Goal: Contribute content: Add original content to the website for others to see

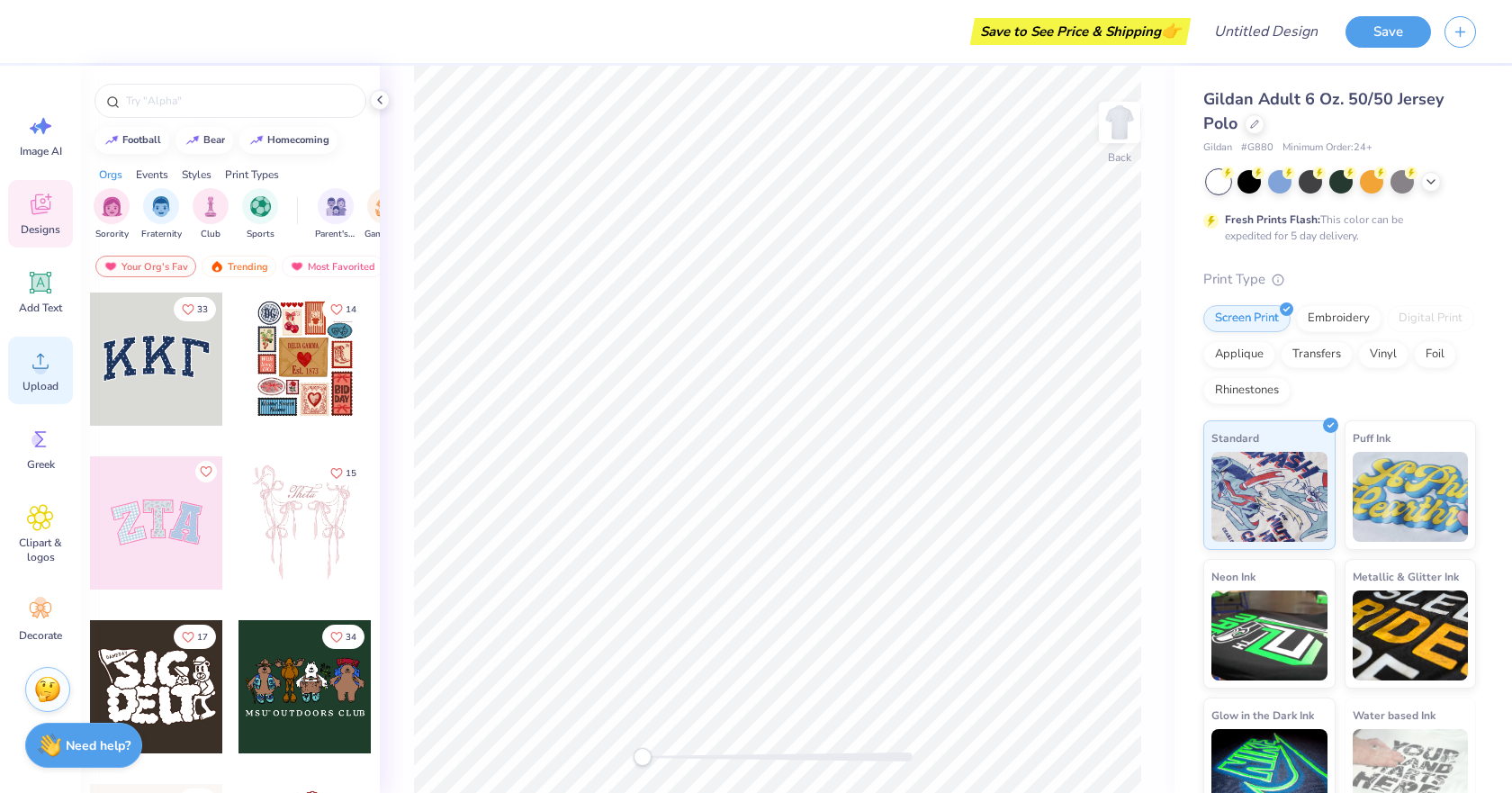
click at [35, 360] on icon at bounding box center [40, 361] width 27 height 27
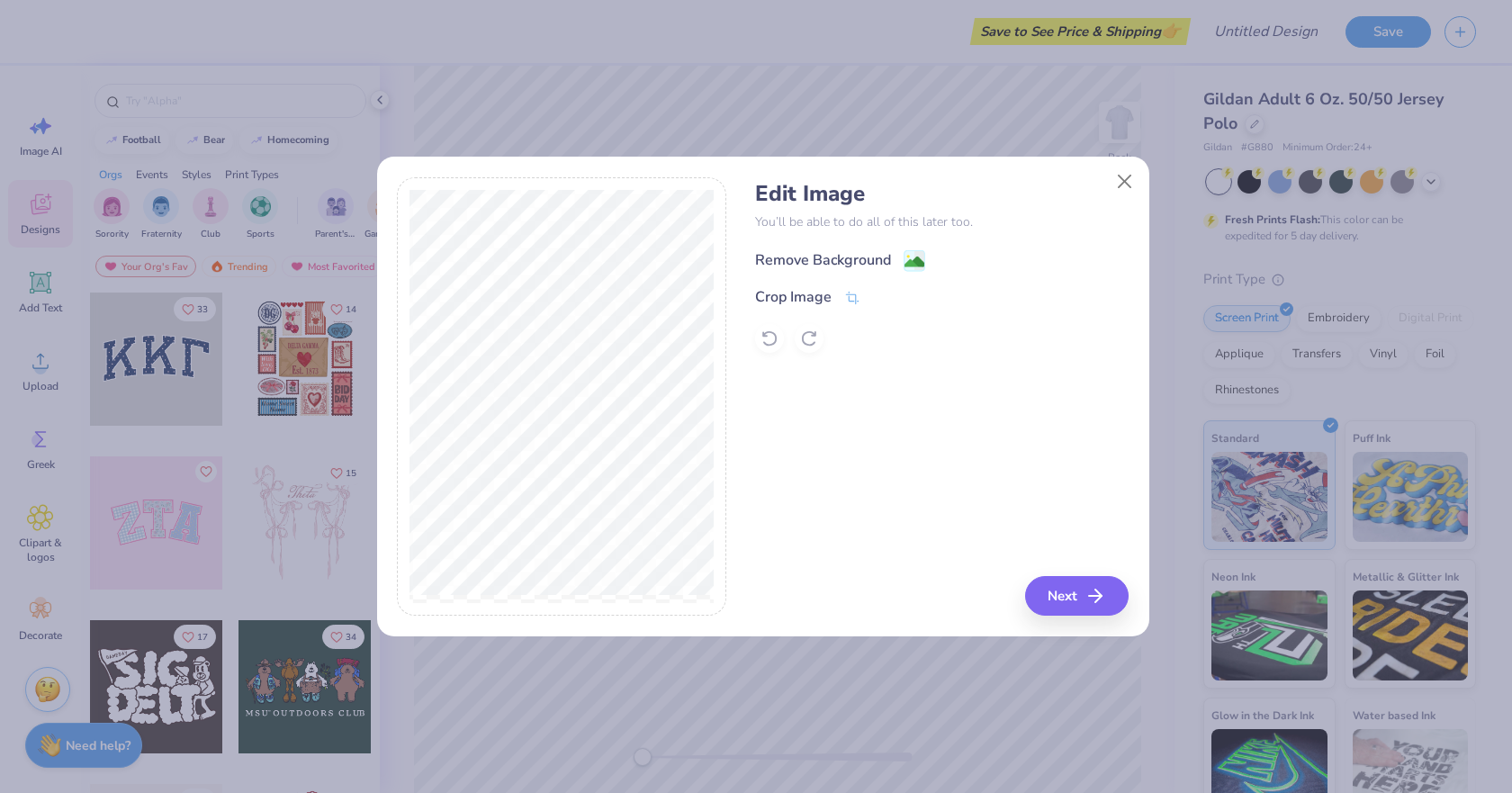
click at [822, 259] on div "Remove Background" at bounding box center [822, 259] width 136 height 22
click at [1044, 599] on button "Next" at bounding box center [1079, 595] width 104 height 40
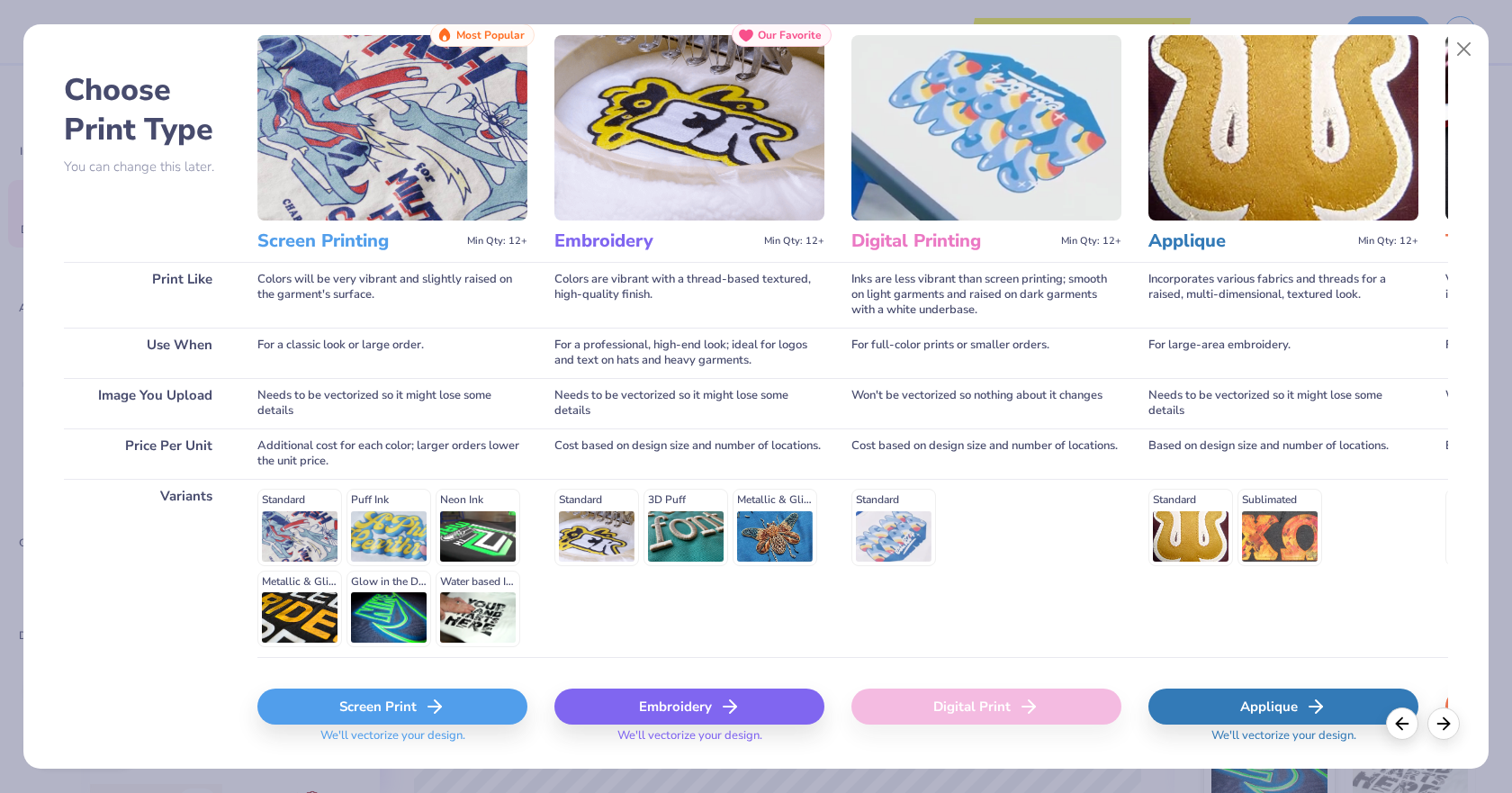
scroll to position [104, 0]
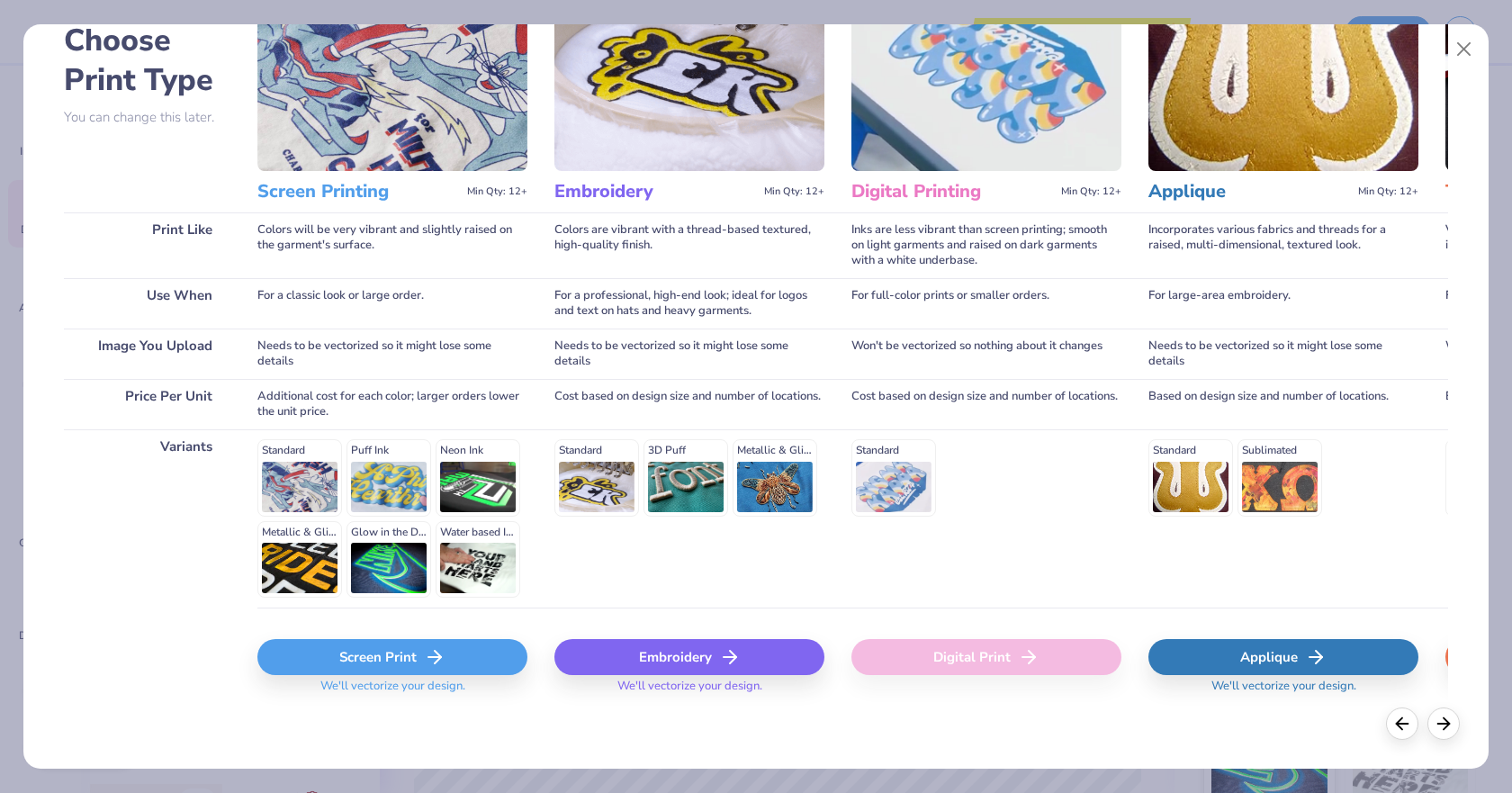
click at [765, 654] on div "Embroidery" at bounding box center [690, 657] width 270 height 36
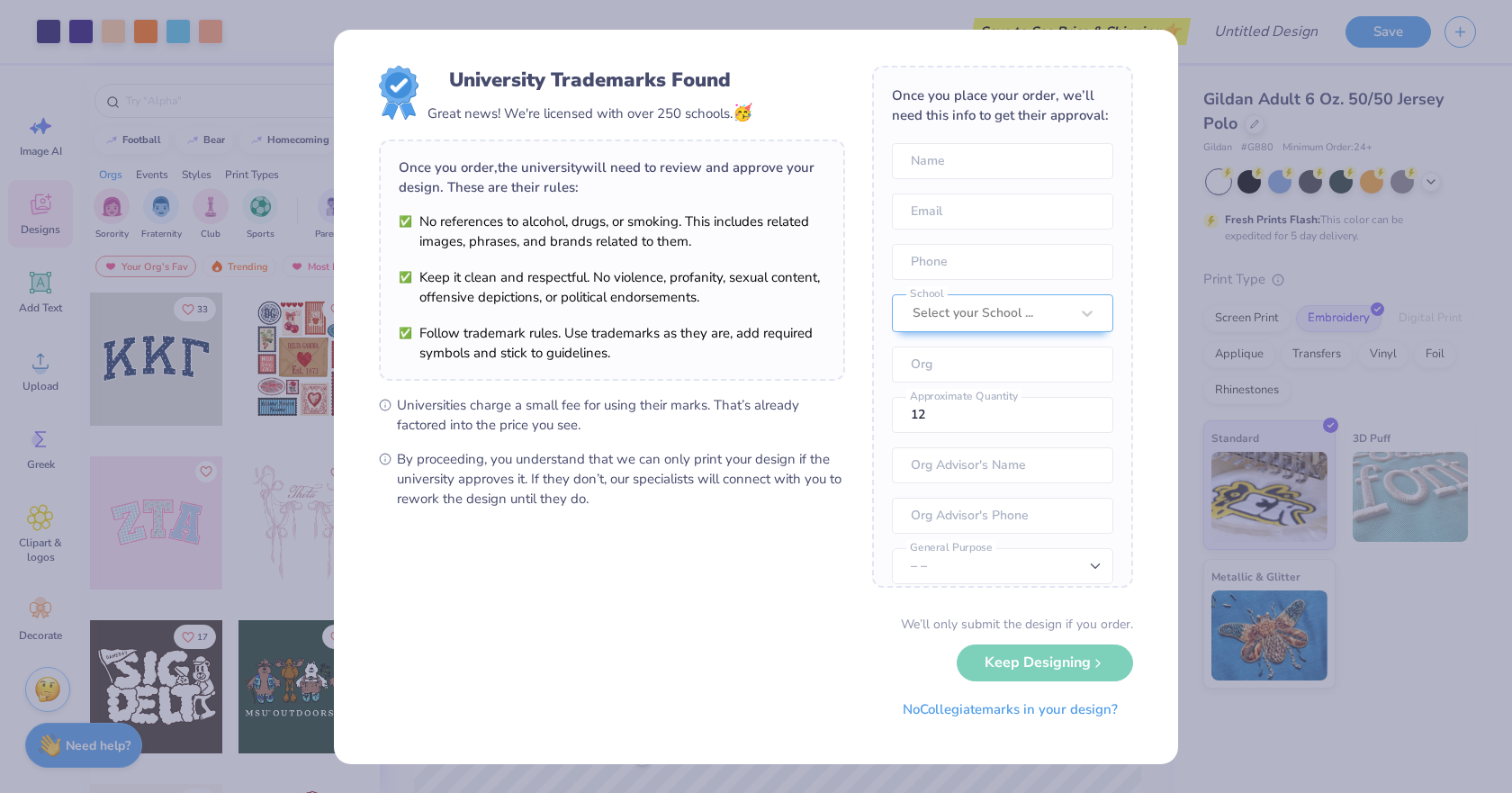
click at [1196, 167] on div "University Trademarks Found Great news! We're licensed with over 250 schools. 🥳…" at bounding box center [756, 396] width 1512 height 793
click at [1011, 331] on div "Select your School ..." at bounding box center [991, 313] width 161 height 36
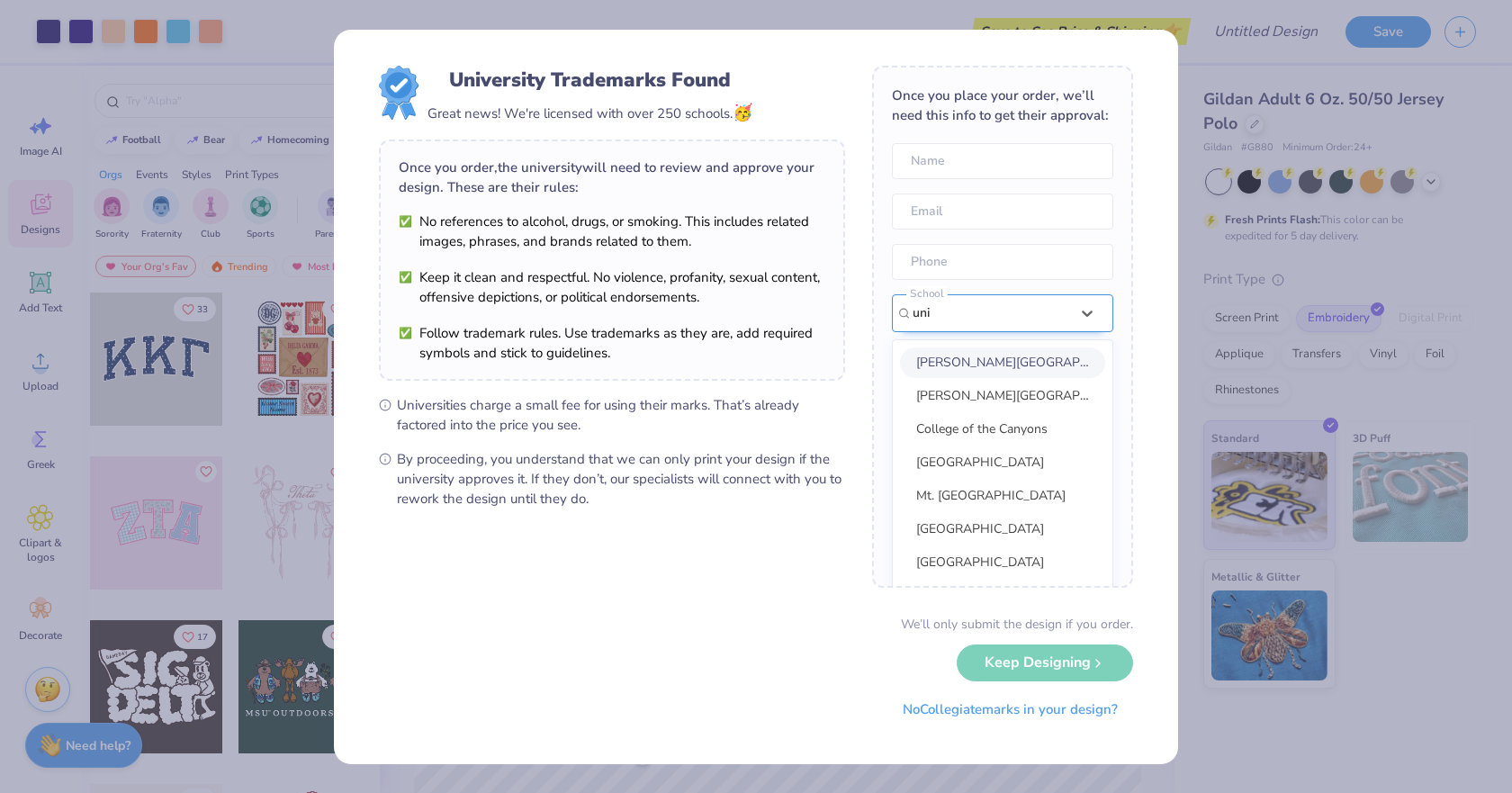
scroll to position [45, 0]
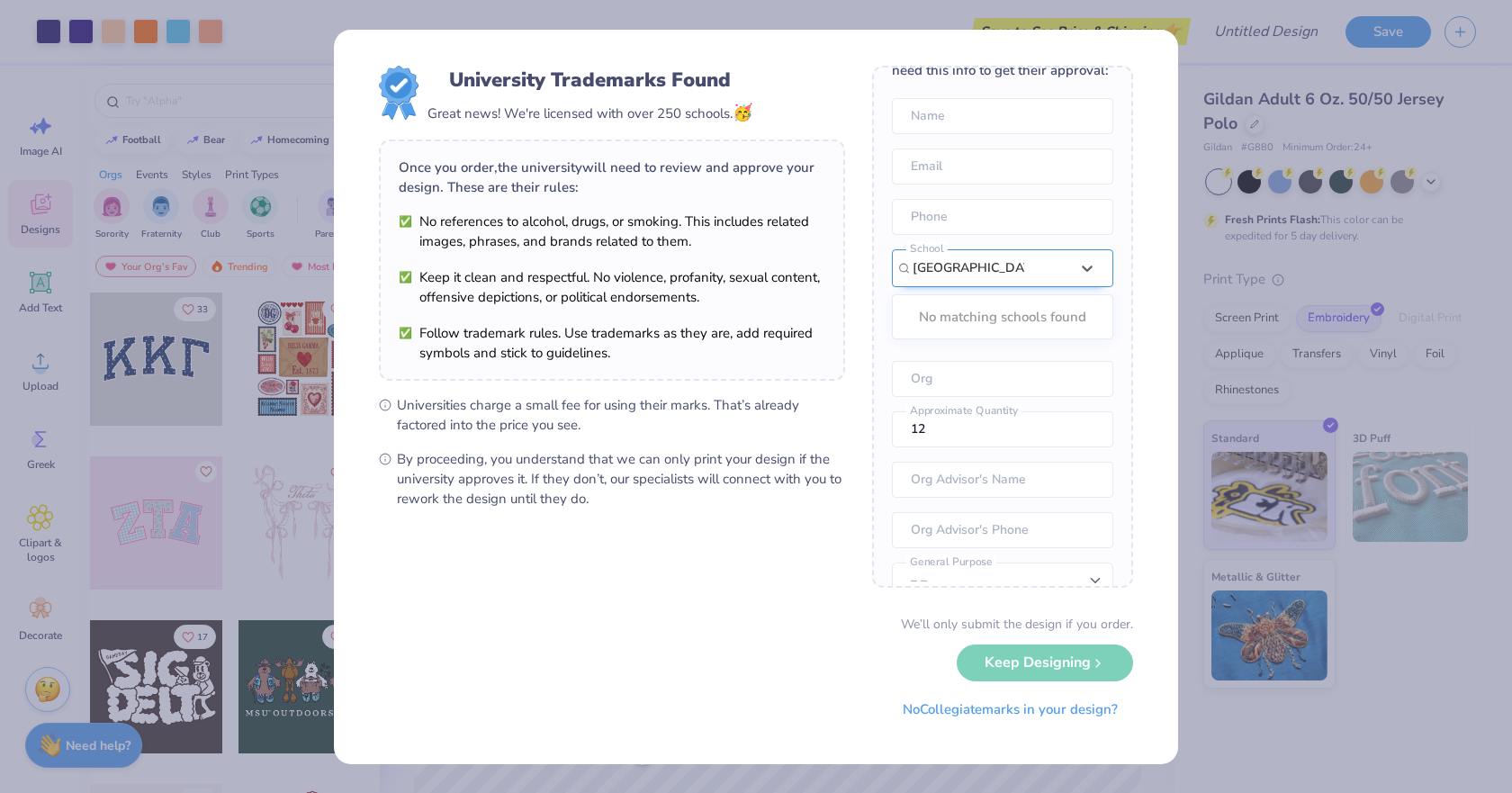
type input "[GEOGRAPHIC_DATA]"
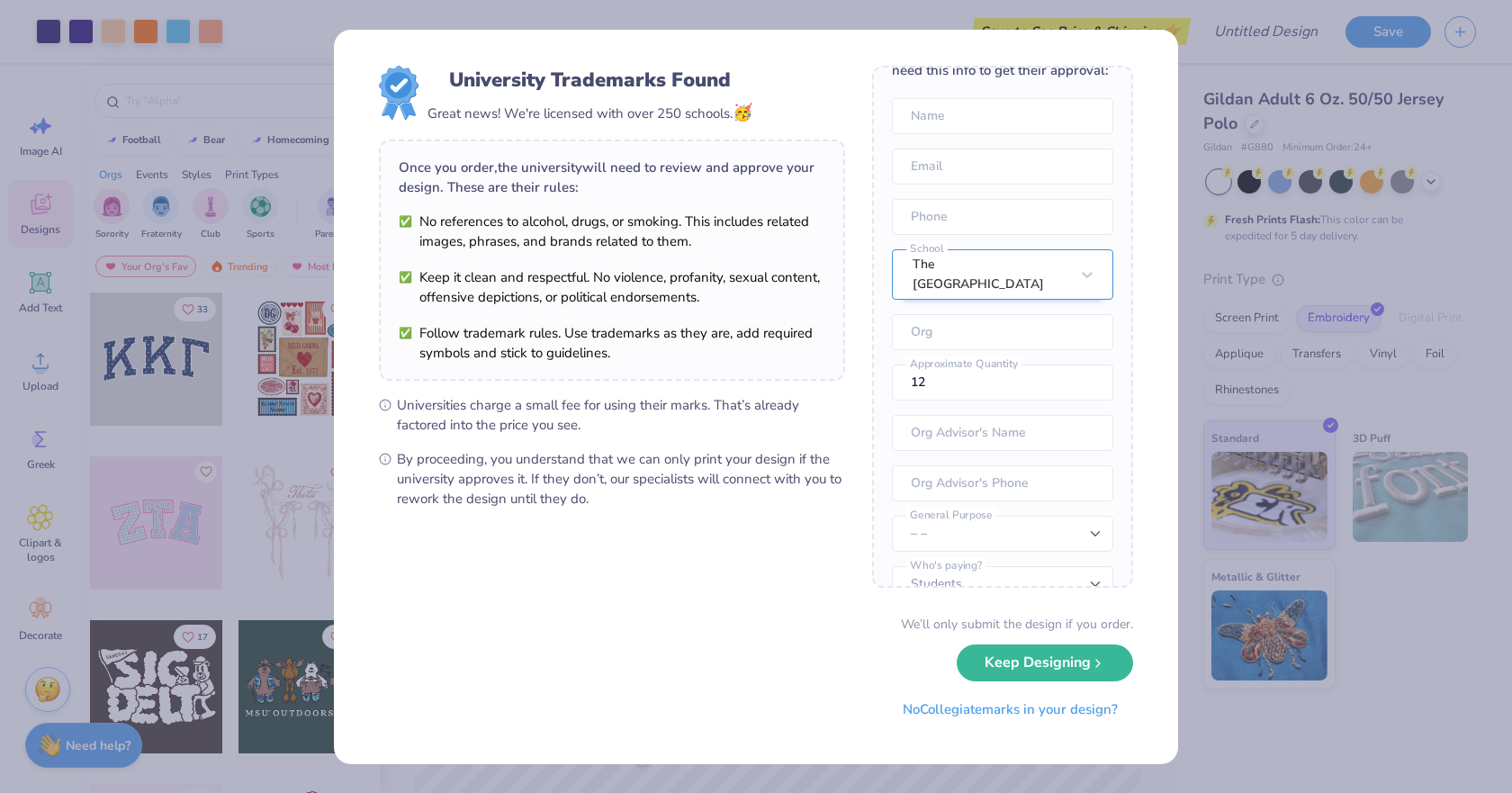
scroll to position [0, 0]
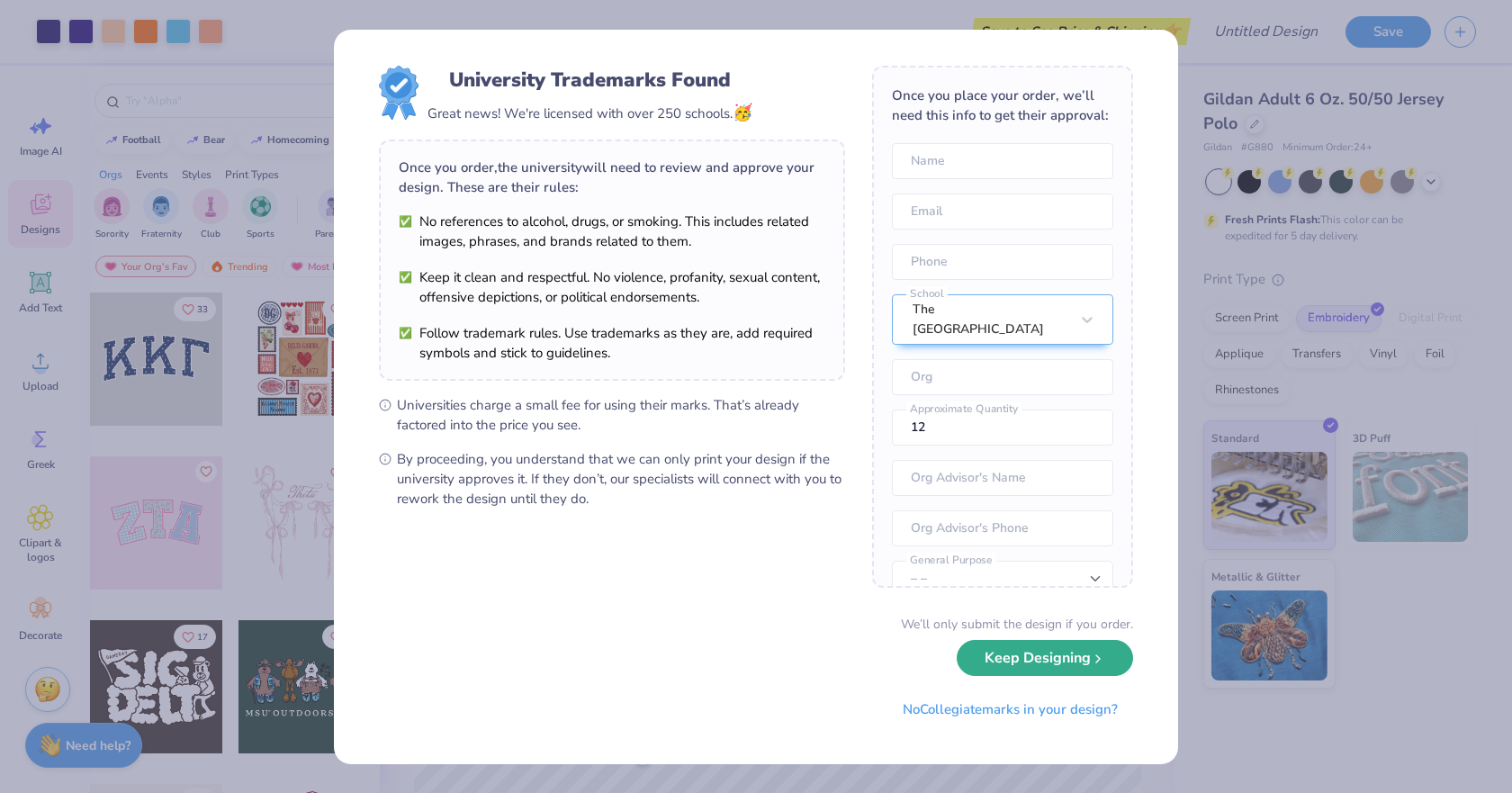
click at [1014, 652] on button "Keep Designing" at bounding box center [1045, 658] width 177 height 37
